Goal: Navigation & Orientation: Find specific page/section

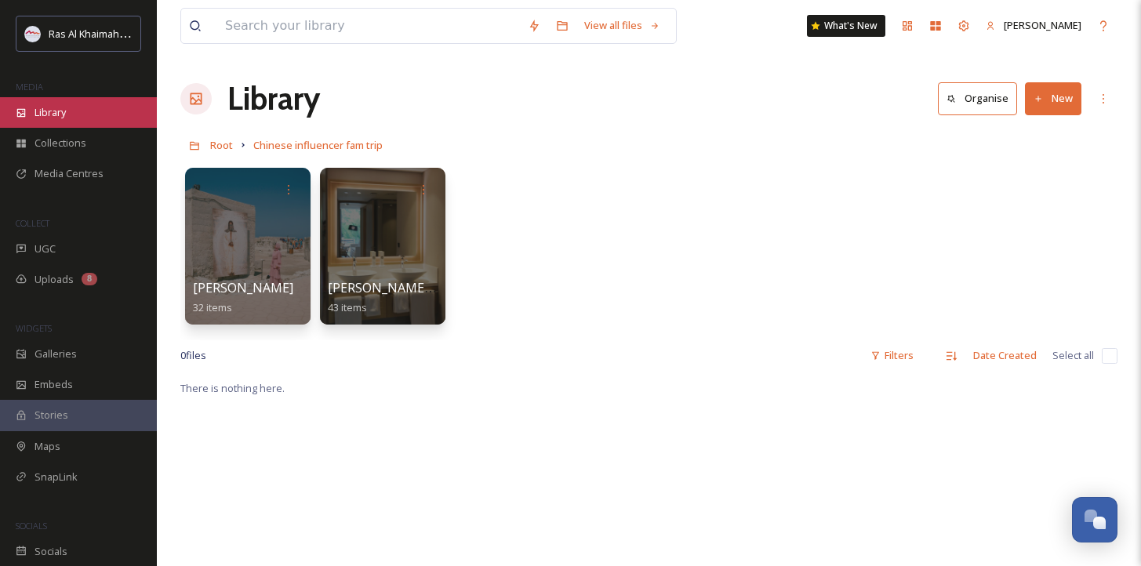
click at [41, 106] on span "Library" at bounding box center [50, 112] width 31 height 15
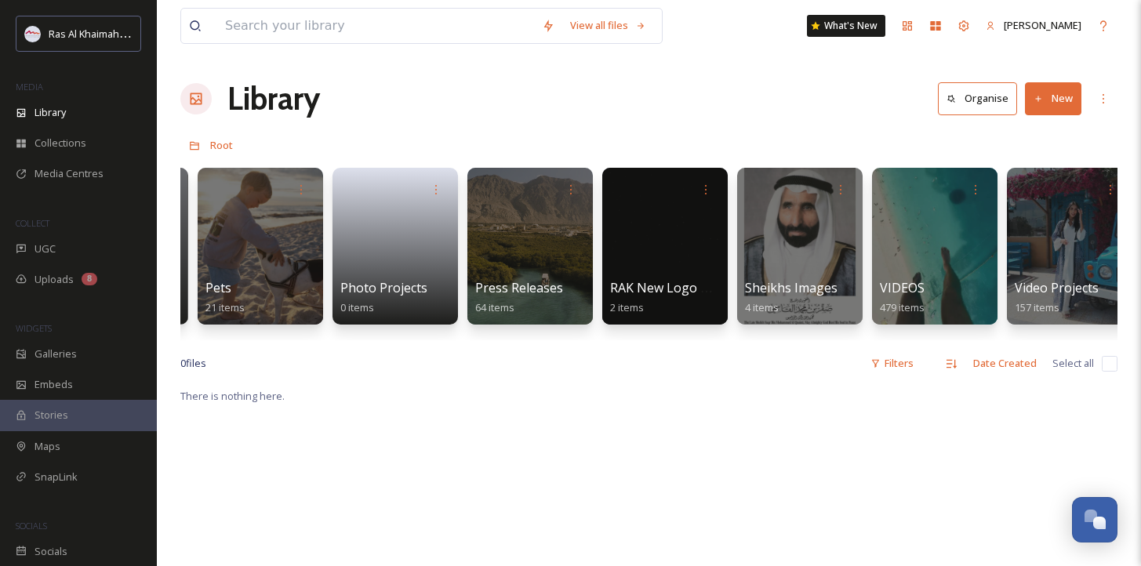
scroll to position [0, 2975]
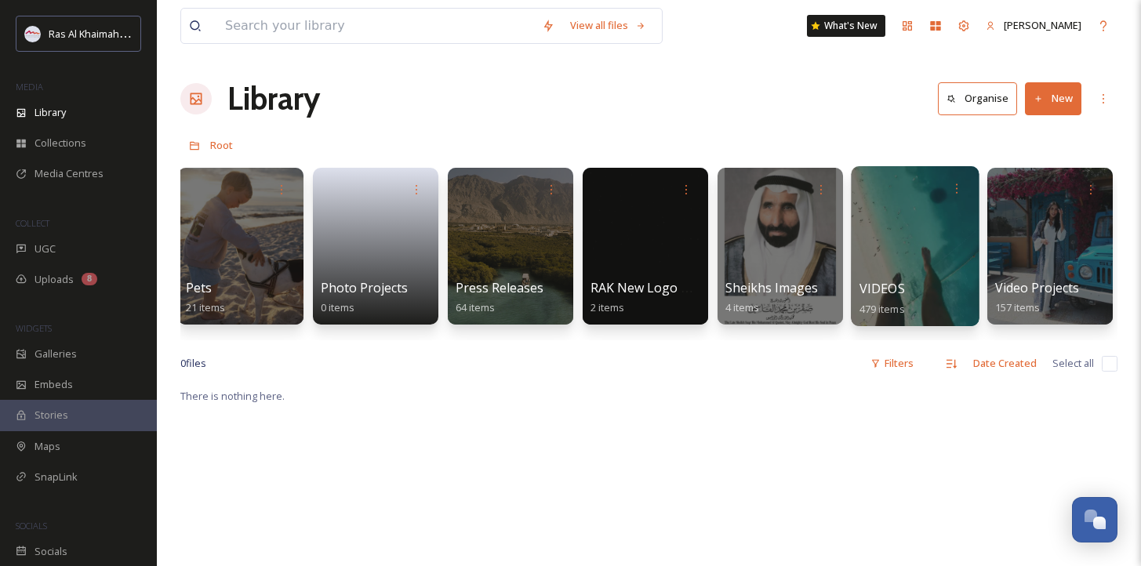
click at [926, 256] on div at bounding box center [915, 246] width 128 height 160
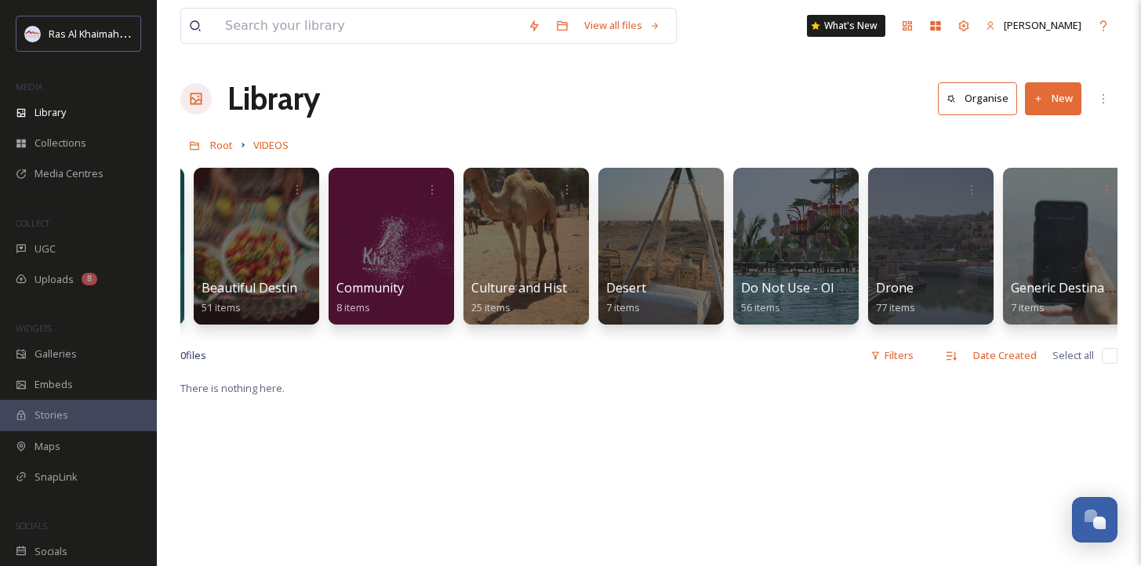
scroll to position [0, 388]
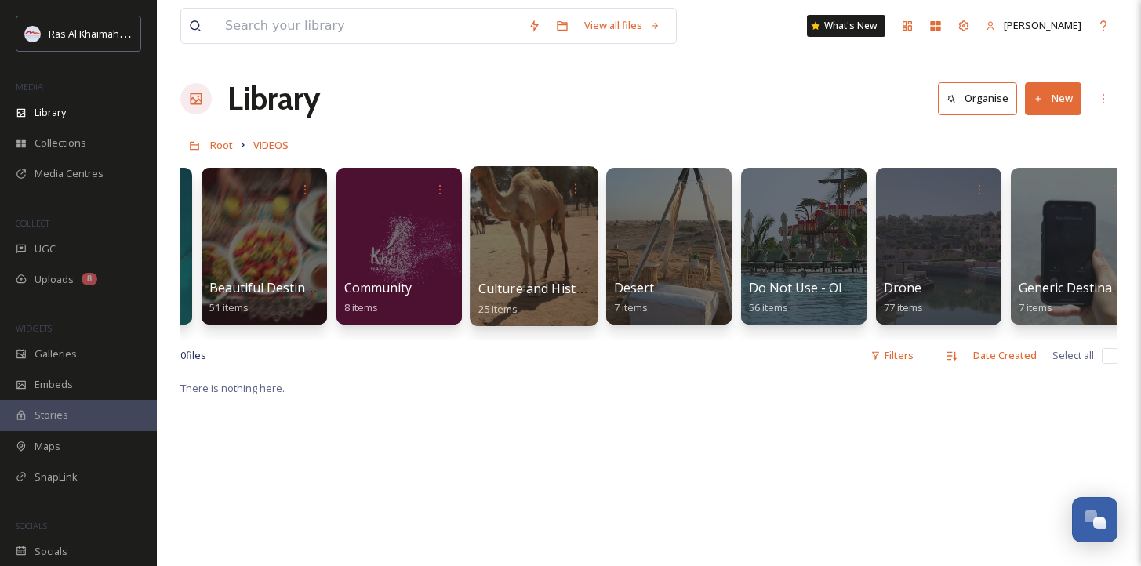
click at [549, 271] on div at bounding box center [534, 246] width 128 height 160
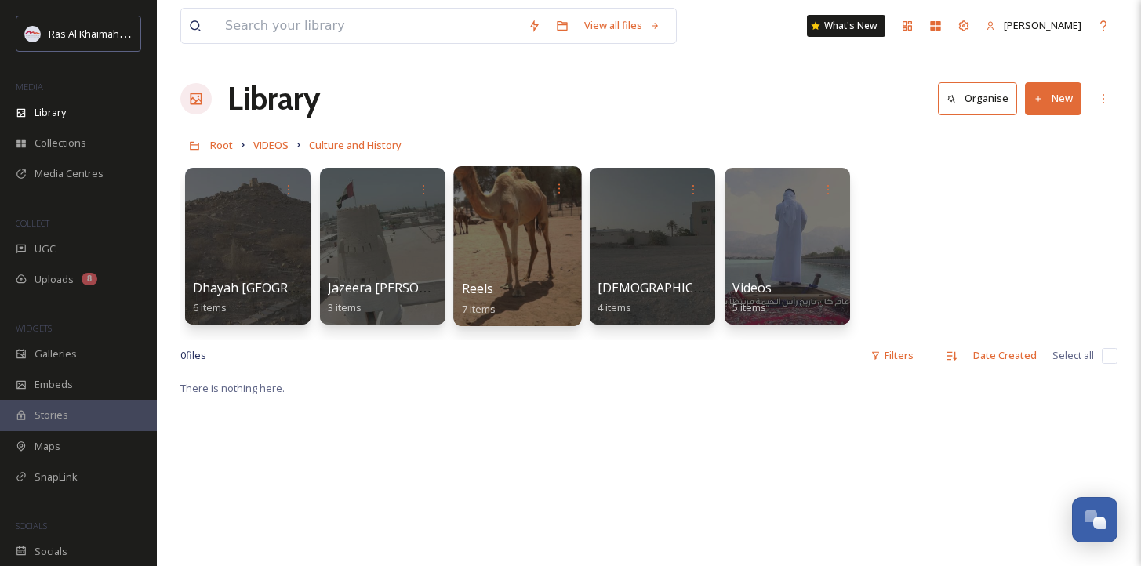
click at [504, 265] on div at bounding box center [517, 246] width 128 height 160
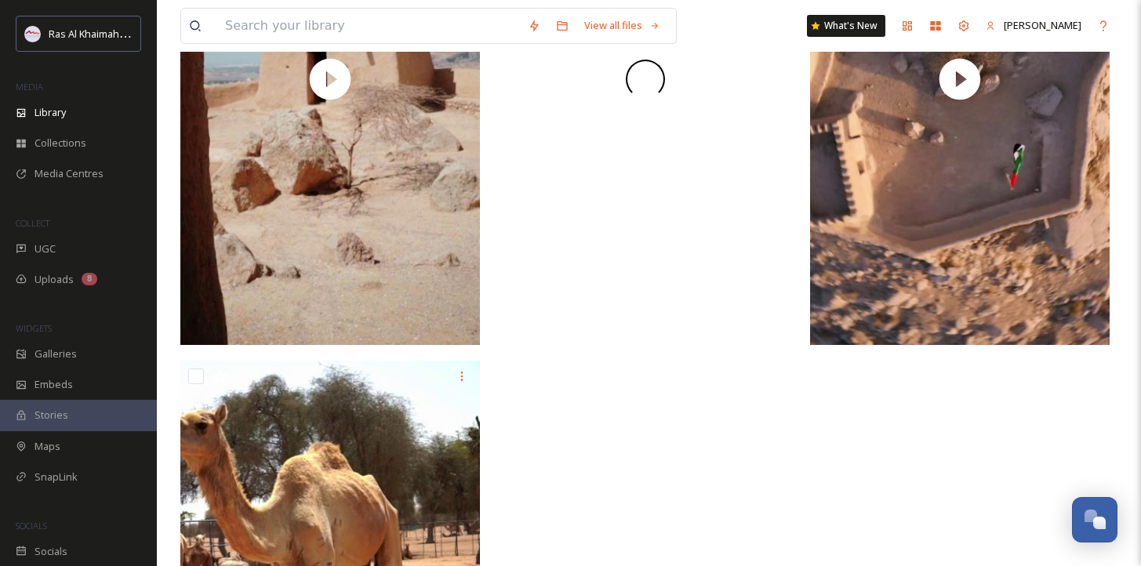
scroll to position [1304, 0]
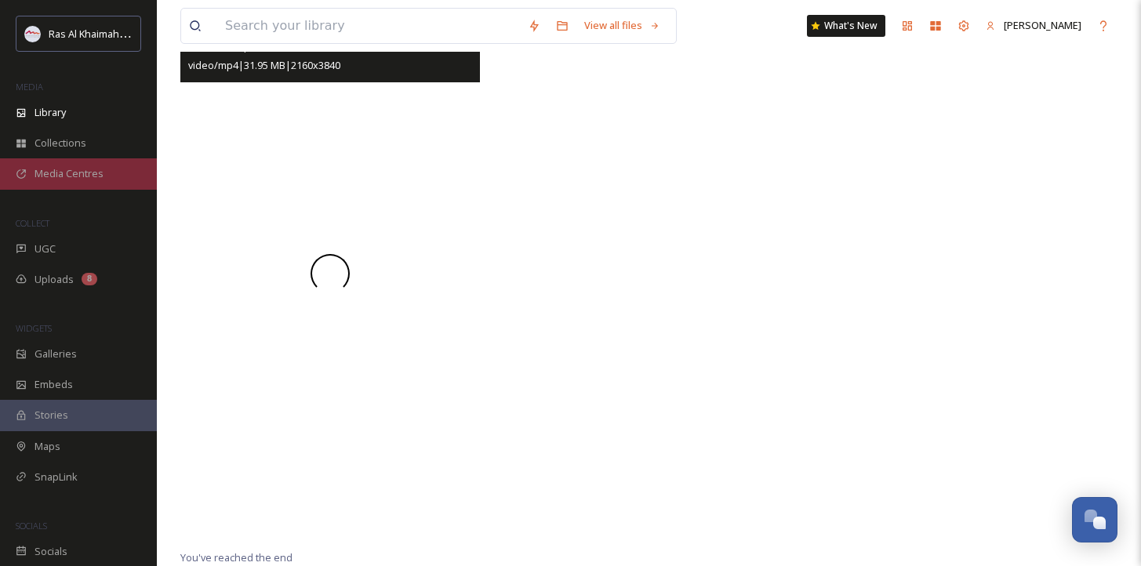
scroll to position [755, 0]
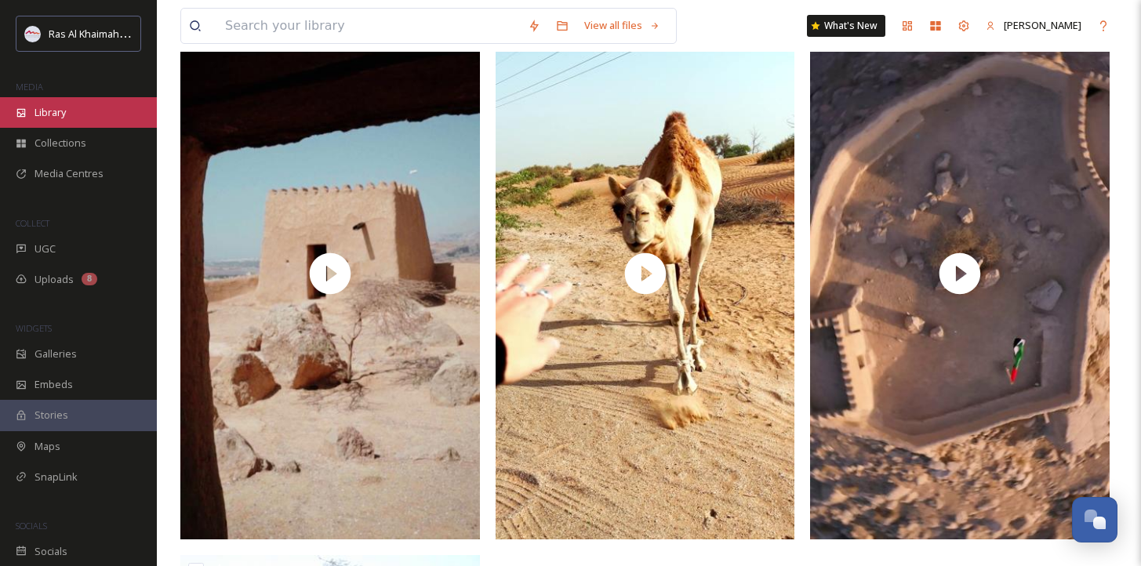
click at [56, 111] on span "Library" at bounding box center [50, 112] width 31 height 15
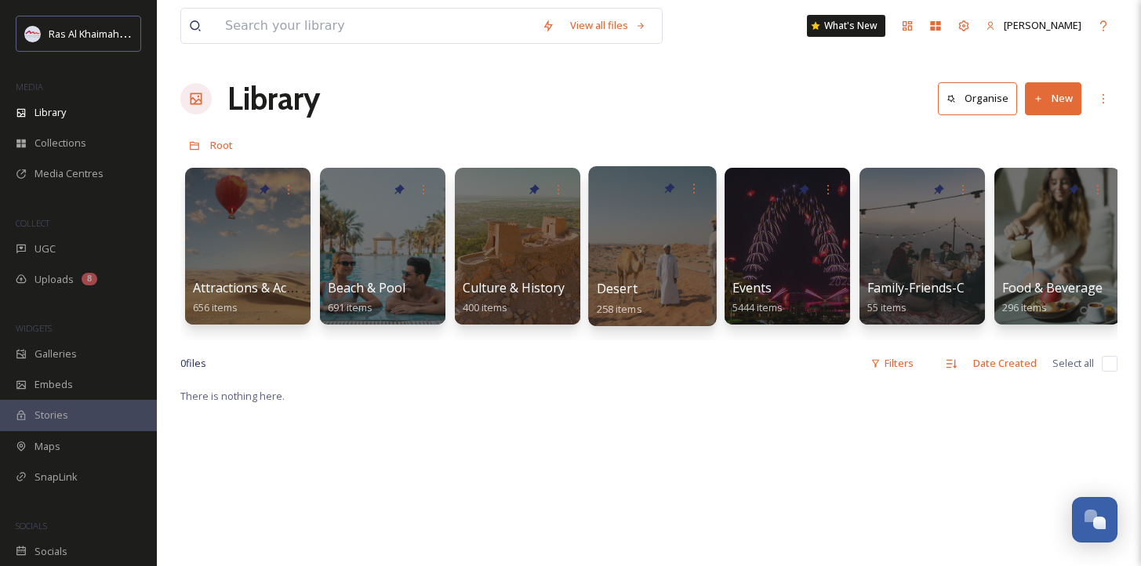
click at [631, 249] on div at bounding box center [652, 246] width 128 height 160
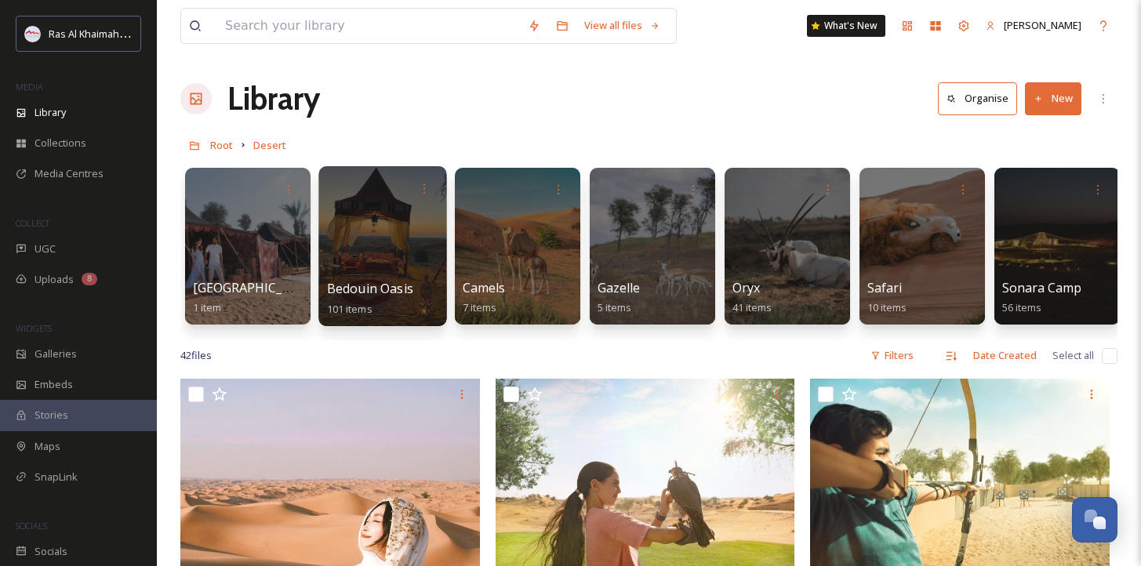
click at [408, 294] on span "Bedouin Oasis" at bounding box center [370, 288] width 86 height 17
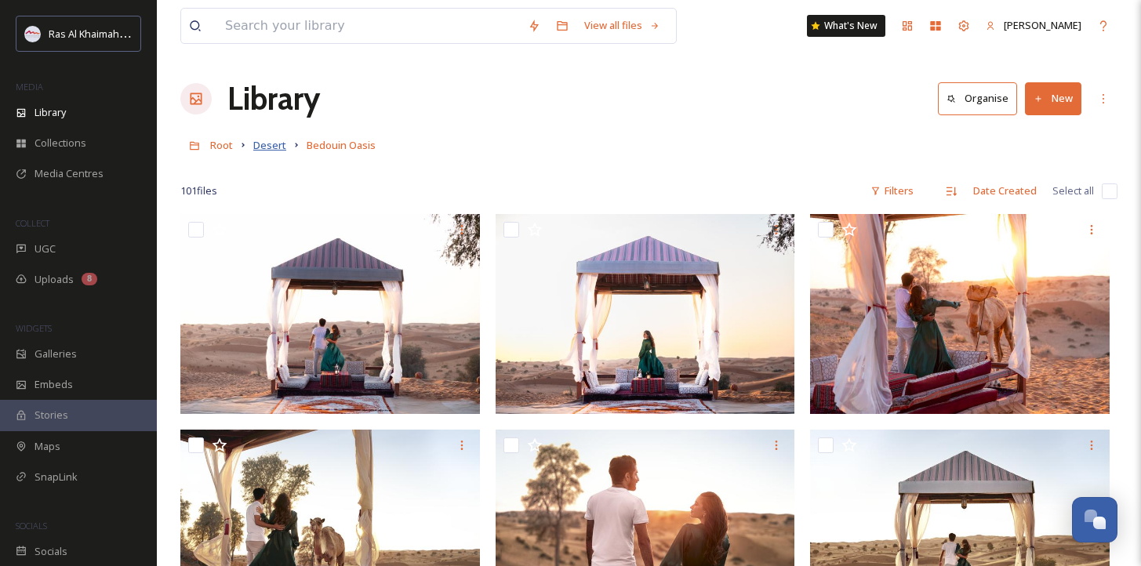
click at [281, 149] on span "Desert" at bounding box center [269, 145] width 33 height 14
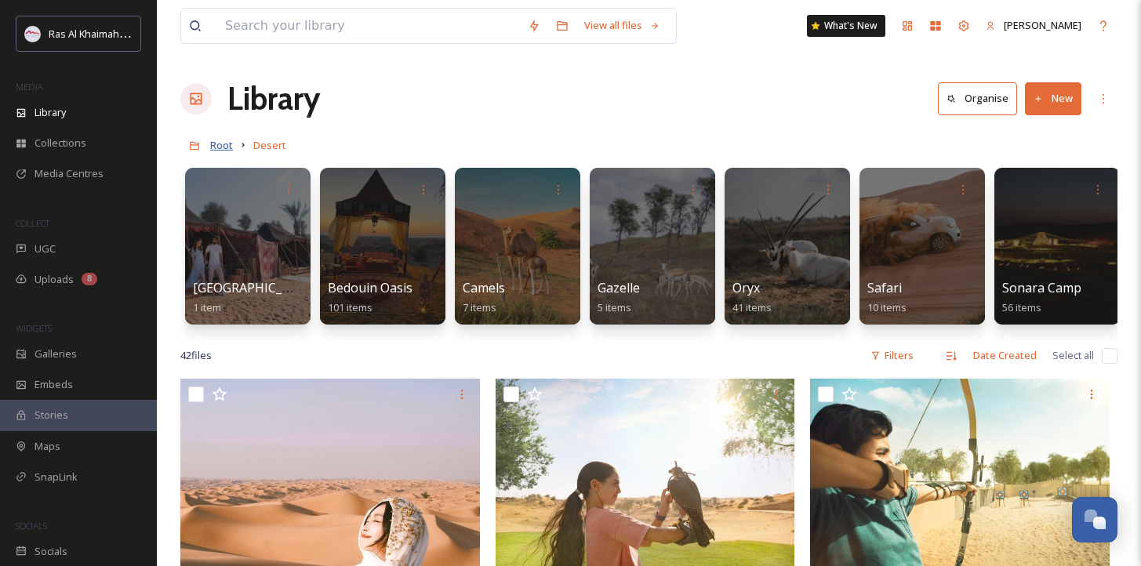
click at [229, 140] on span "Root" at bounding box center [221, 145] width 23 height 14
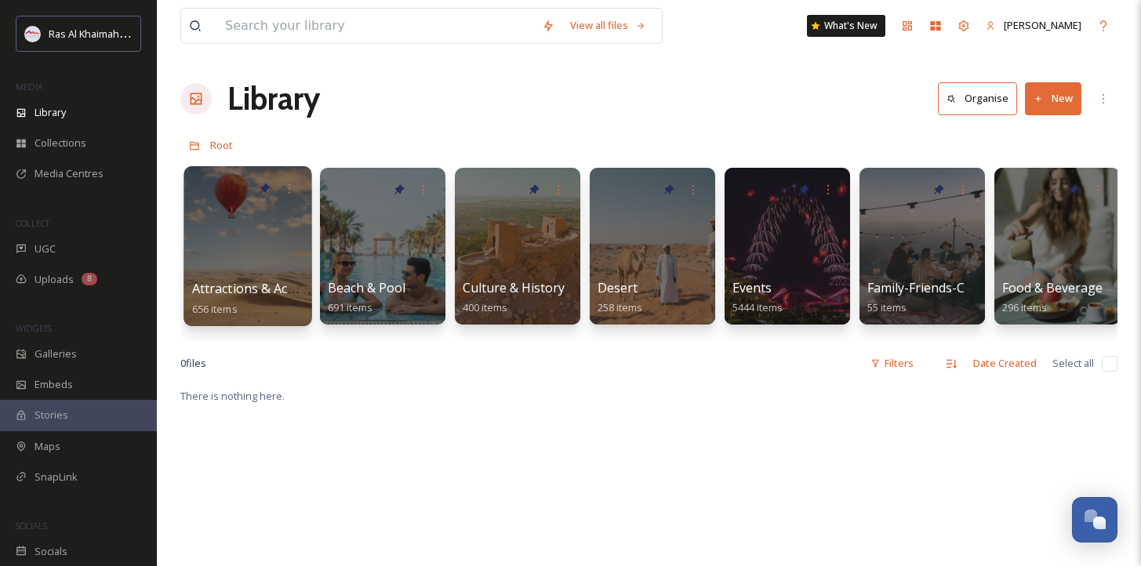
click at [284, 235] on div at bounding box center [248, 246] width 128 height 160
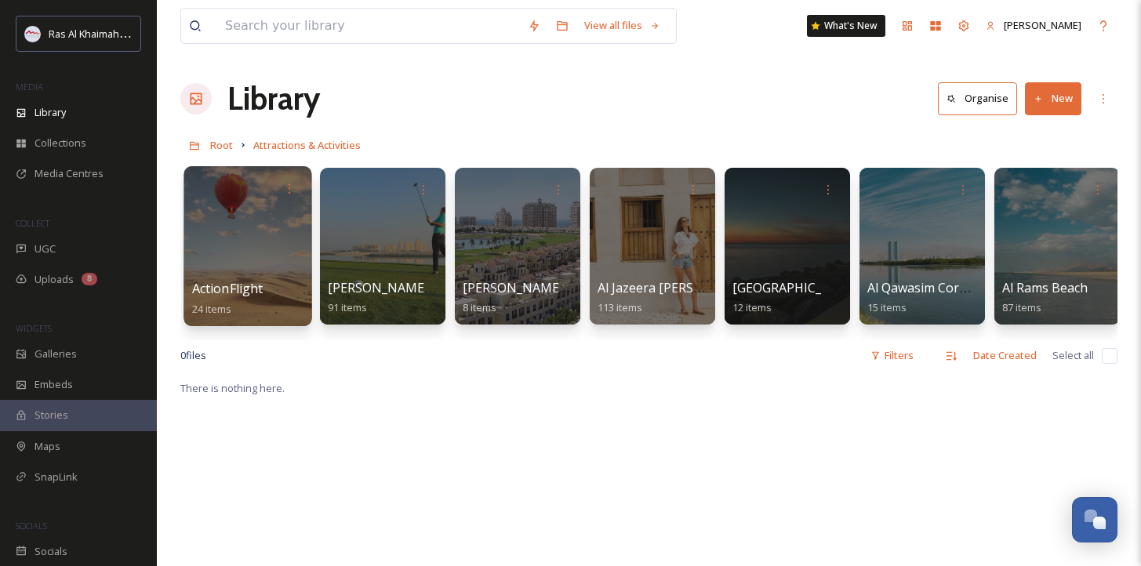
click at [271, 242] on div at bounding box center [248, 246] width 128 height 160
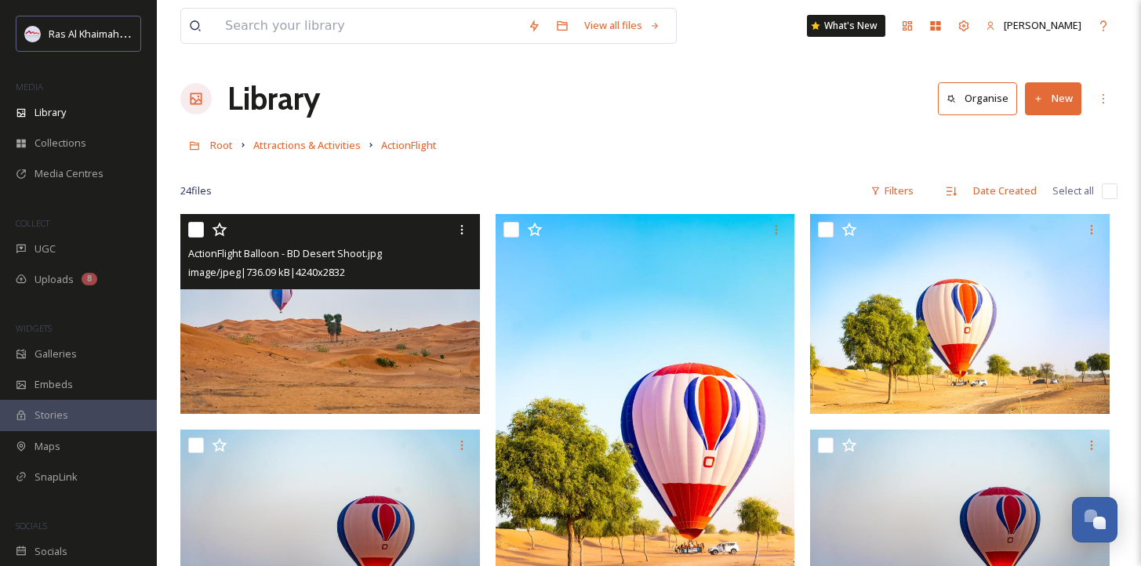
click at [292, 319] on img at bounding box center [330, 314] width 300 height 200
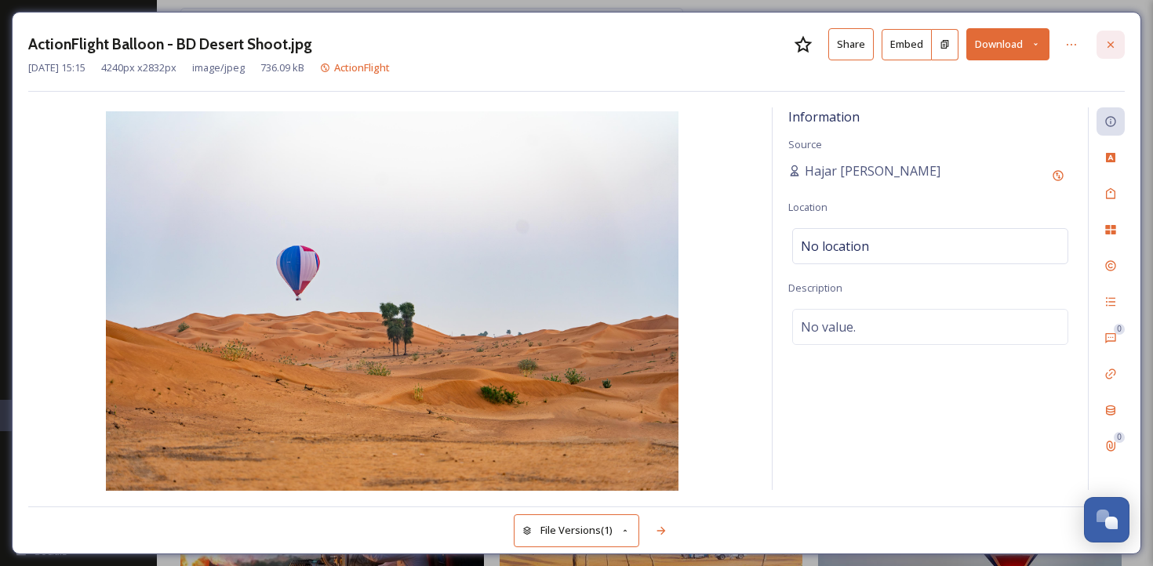
click at [1108, 42] on icon at bounding box center [1110, 44] width 13 height 13
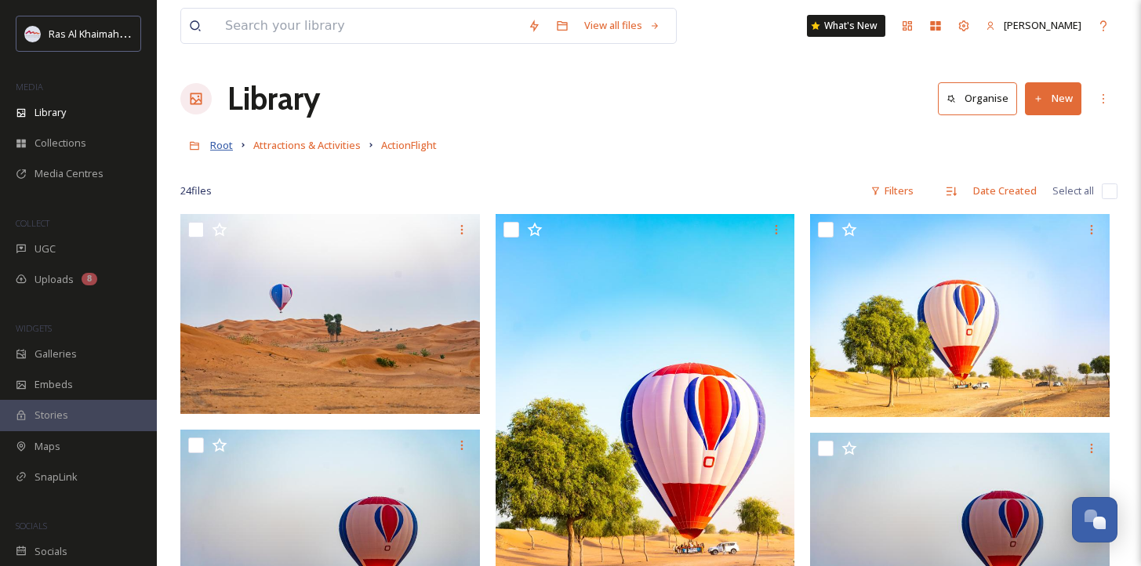
click at [231, 147] on span "Root" at bounding box center [221, 145] width 23 height 14
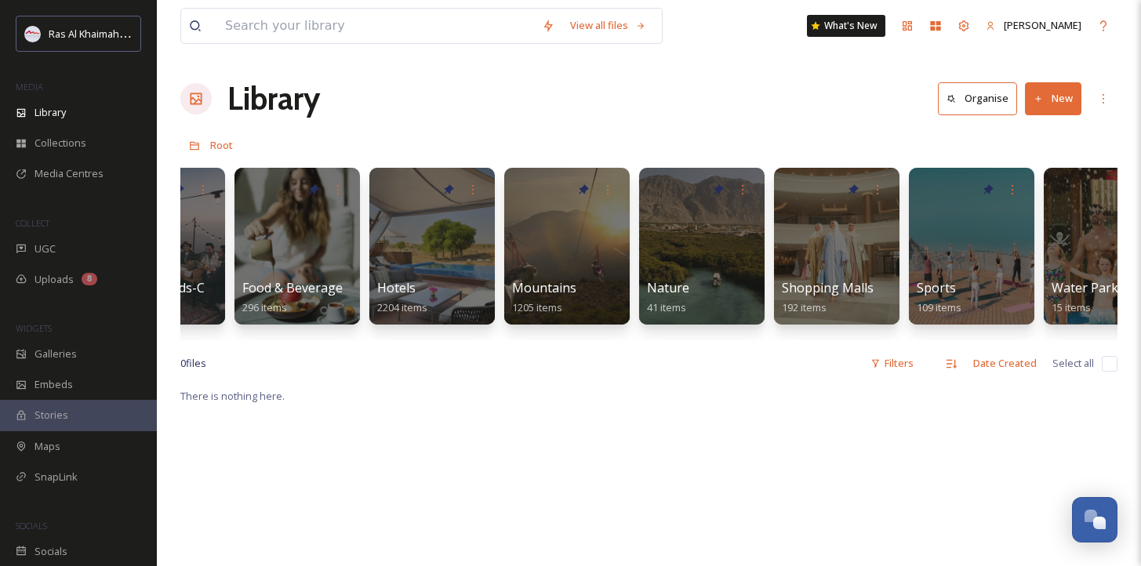
scroll to position [0, 693]
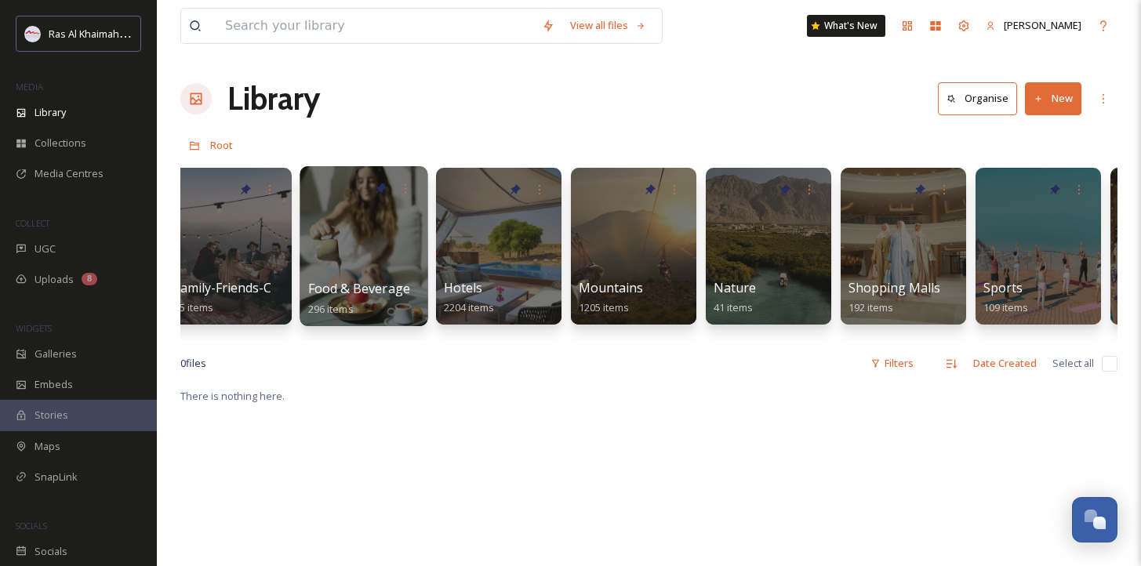
click at [385, 230] on div at bounding box center [364, 246] width 128 height 160
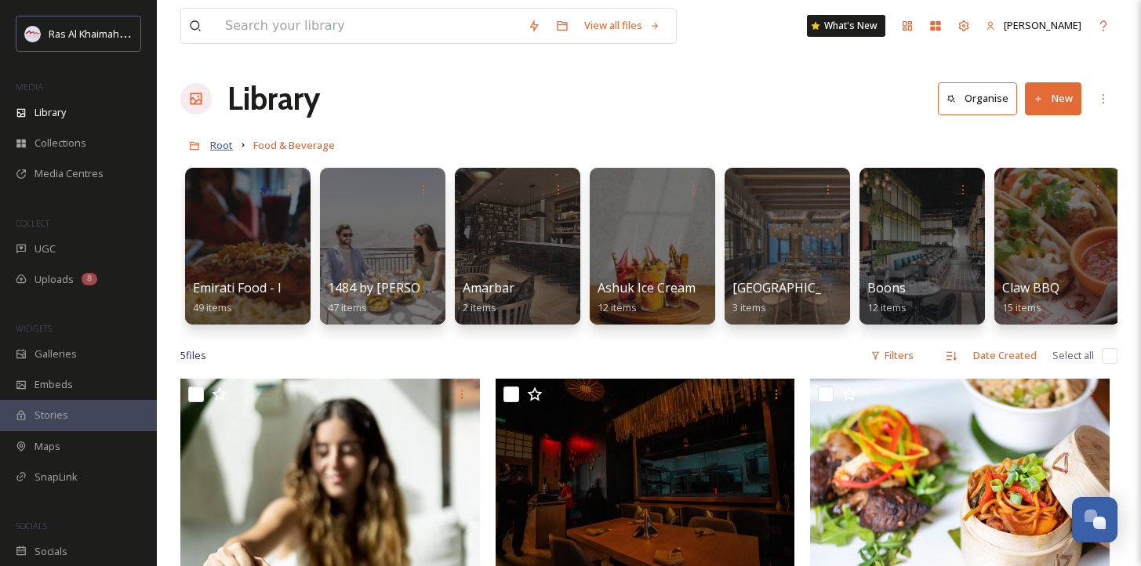
click at [227, 144] on span "Root" at bounding box center [221, 145] width 23 height 14
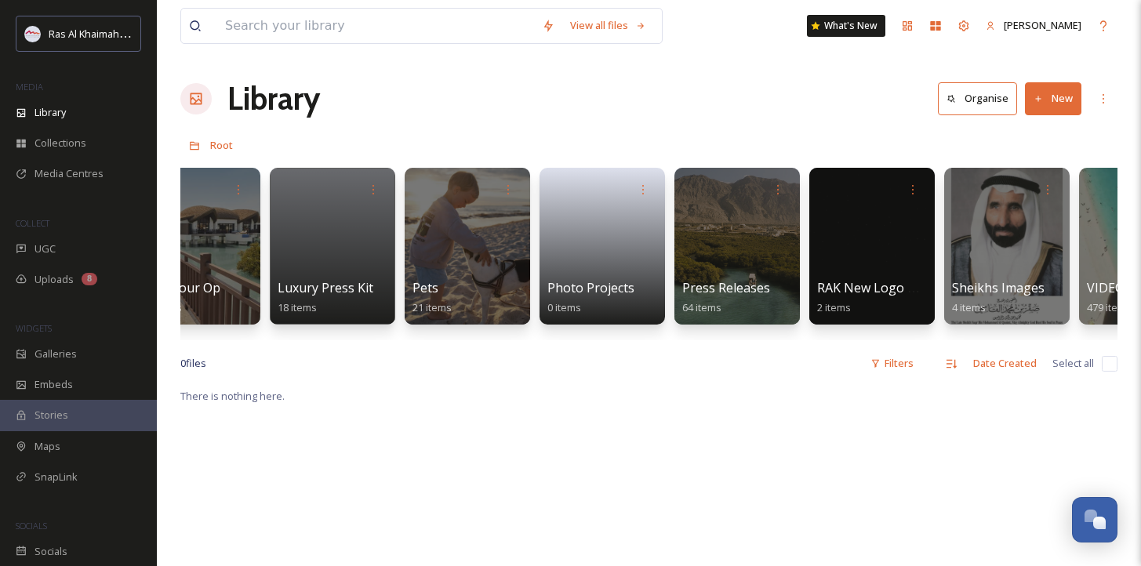
scroll to position [0, 2975]
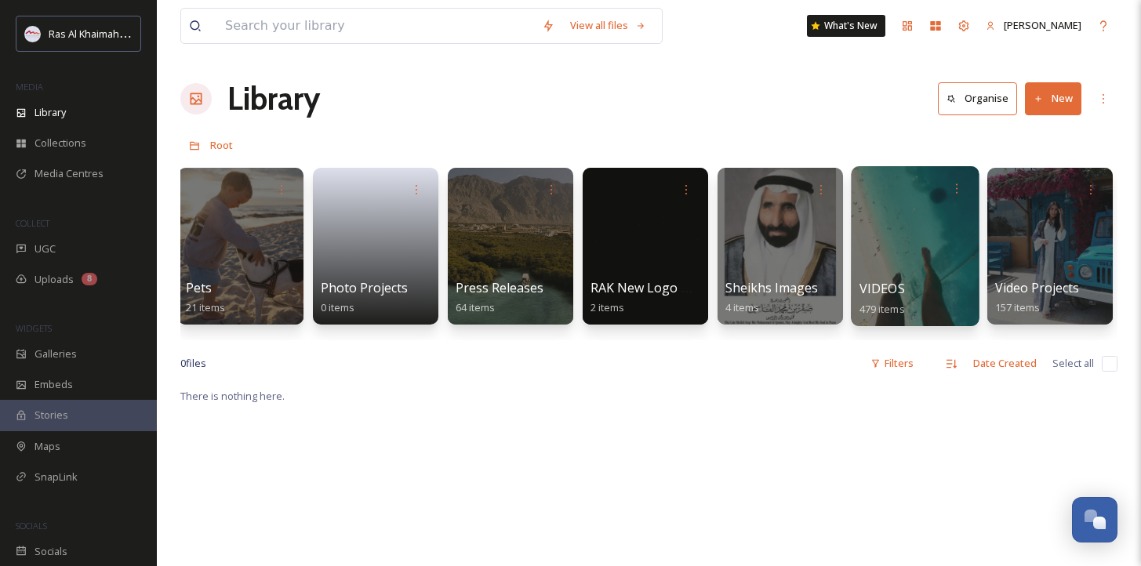
click at [874, 249] on div at bounding box center [915, 246] width 128 height 160
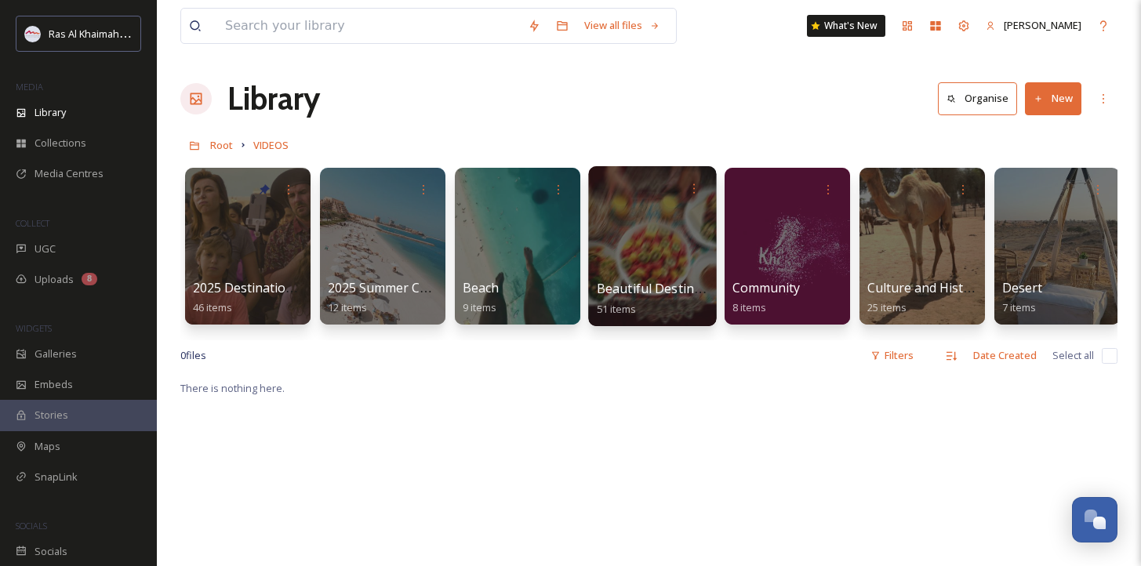
click at [646, 262] on div at bounding box center [652, 246] width 128 height 160
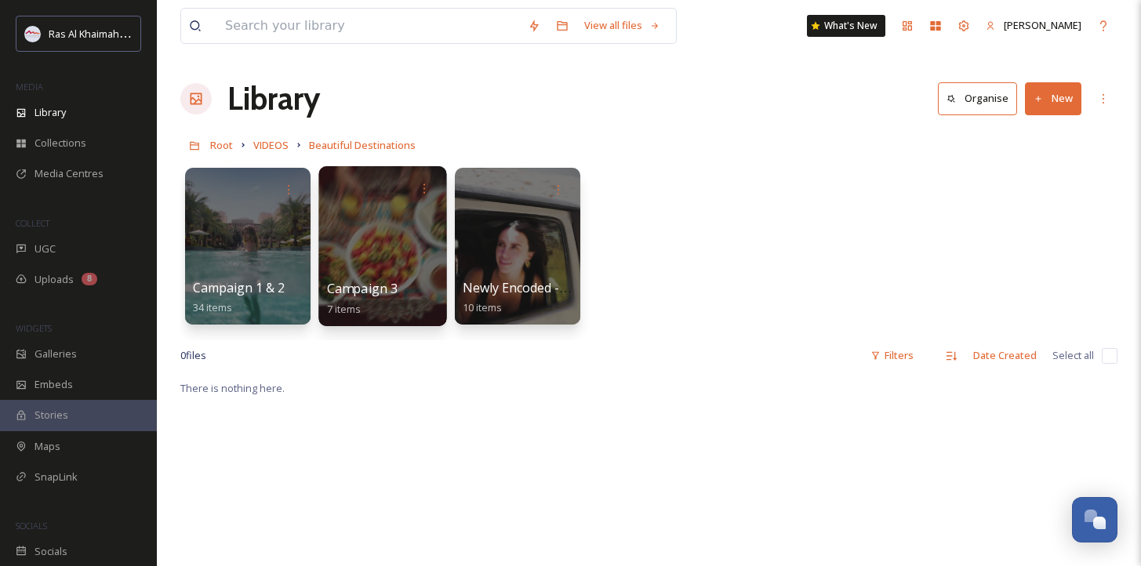
click at [368, 242] on div at bounding box center [382, 246] width 128 height 160
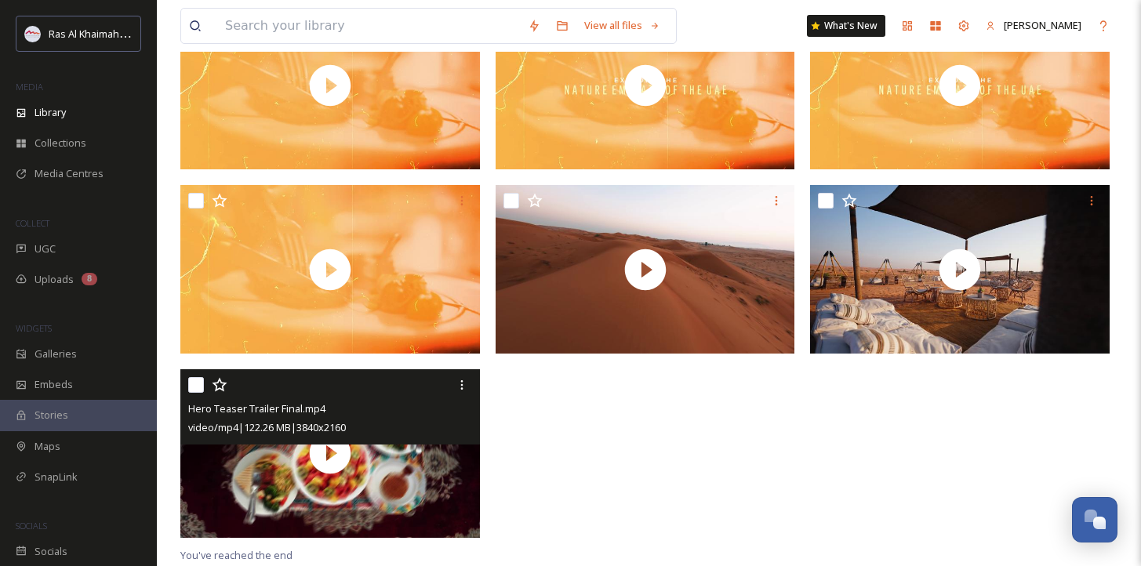
scroll to position [214, 0]
